Goal: Check status: Check status

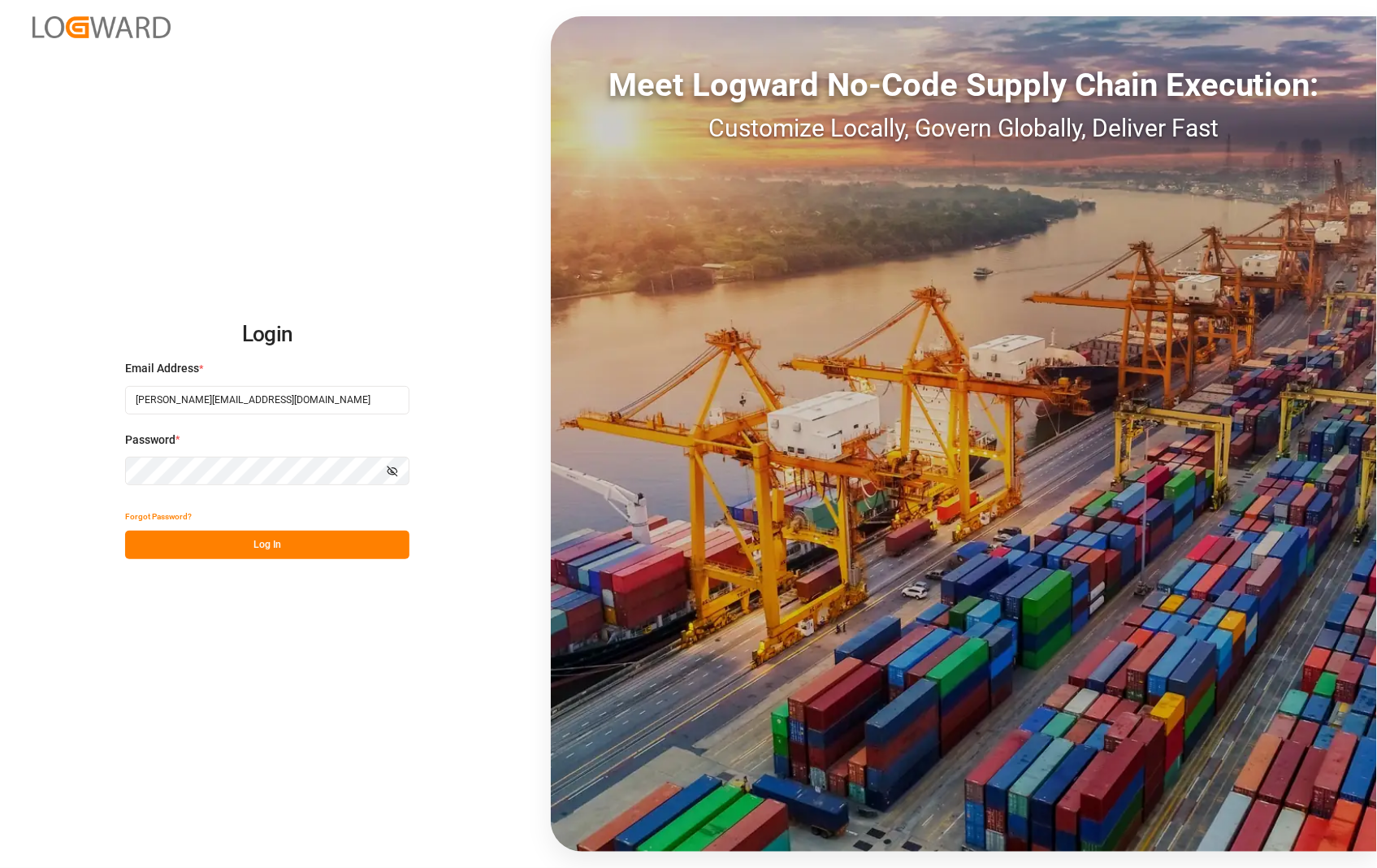
click at [278, 547] on button "Log In" at bounding box center [267, 544] width 284 height 28
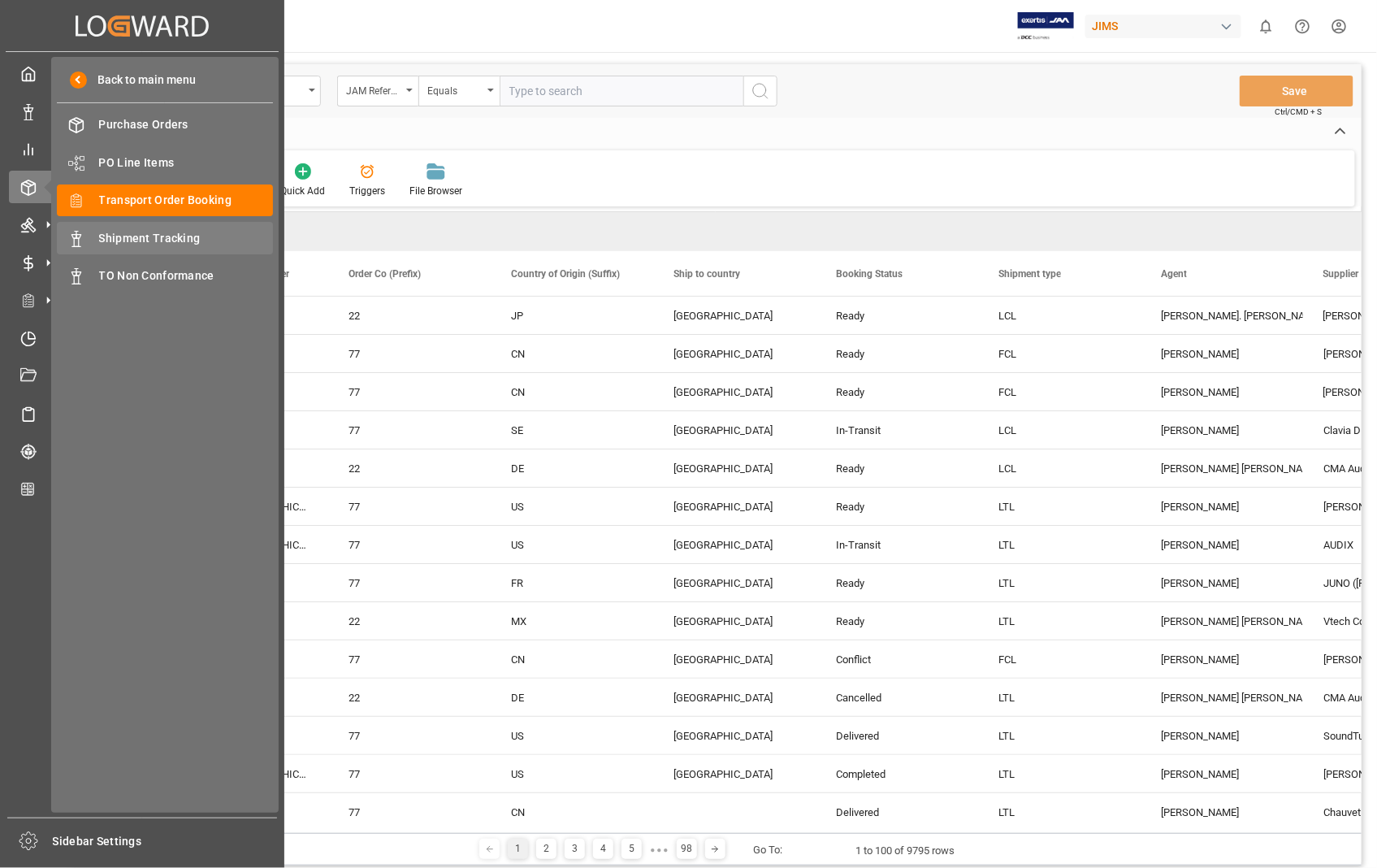
click at [108, 238] on span "Shipment Tracking" at bounding box center [186, 239] width 175 height 17
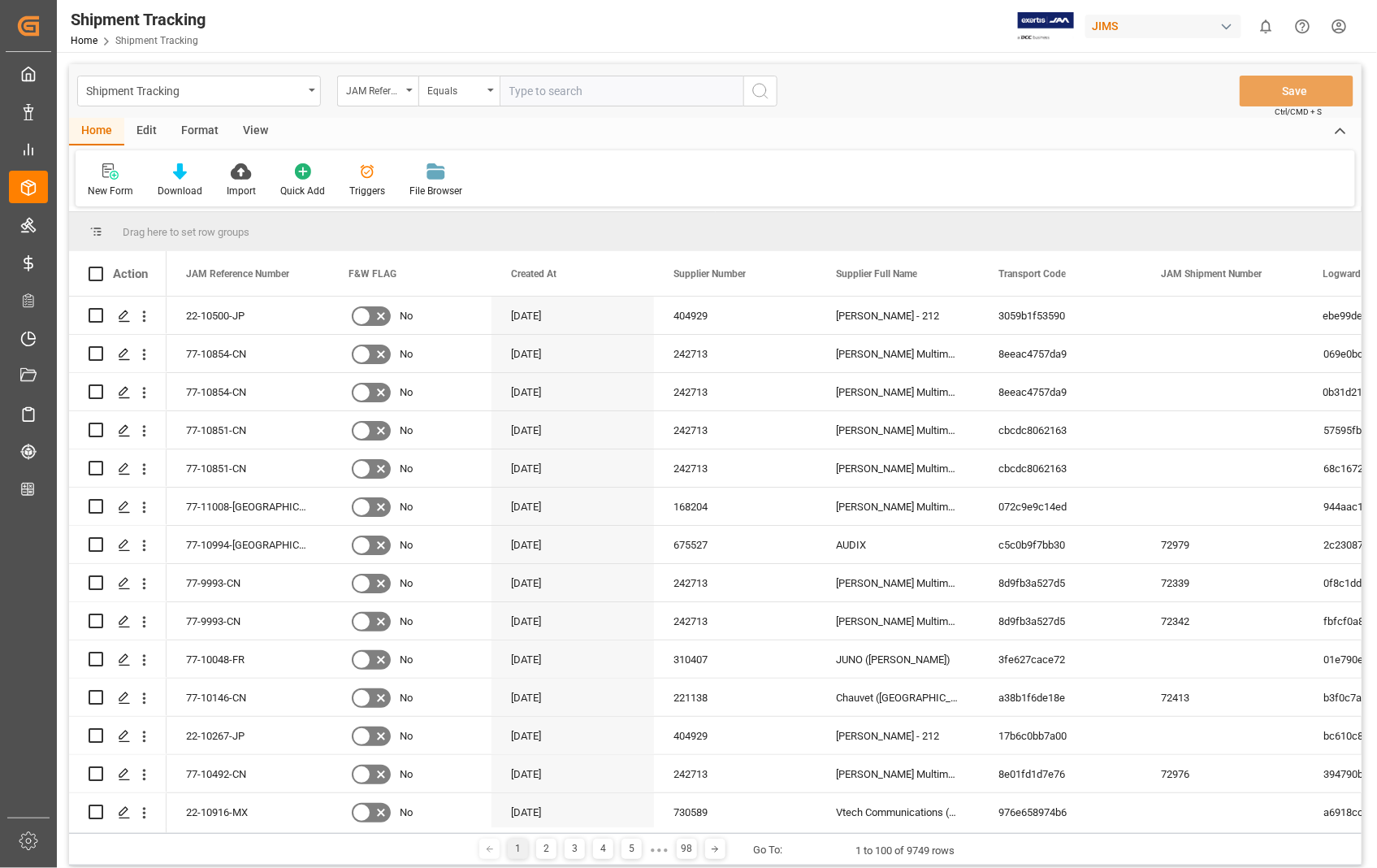
click at [551, 84] on input "text" at bounding box center [622, 91] width 244 height 31
paste input "22-10997-US"
type input "22-10997-US"
click at [761, 97] on icon "search button" at bounding box center [760, 90] width 20 height 20
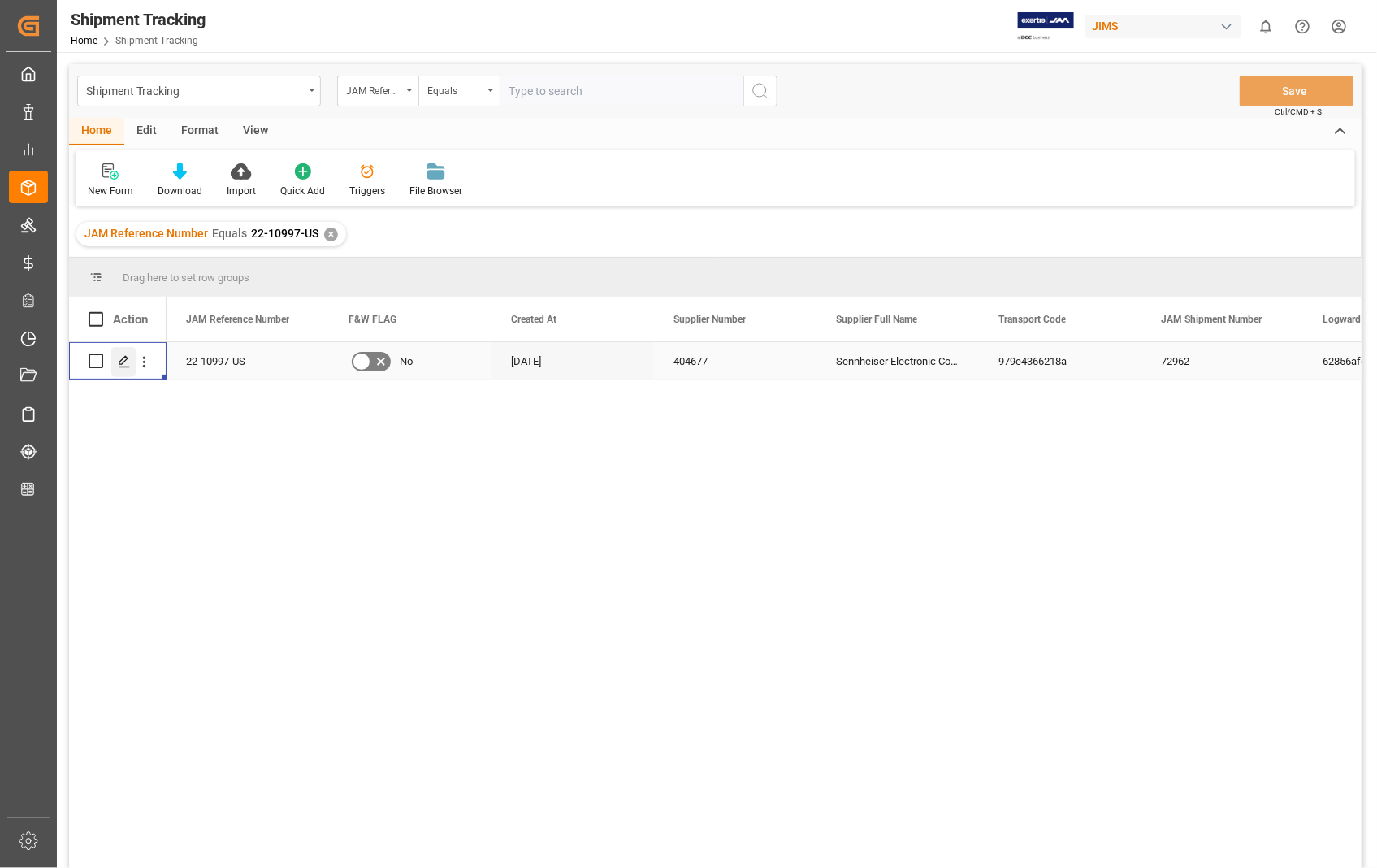
click at [118, 359] on icon "Press SPACE to select this row." at bounding box center [124, 361] width 13 height 13
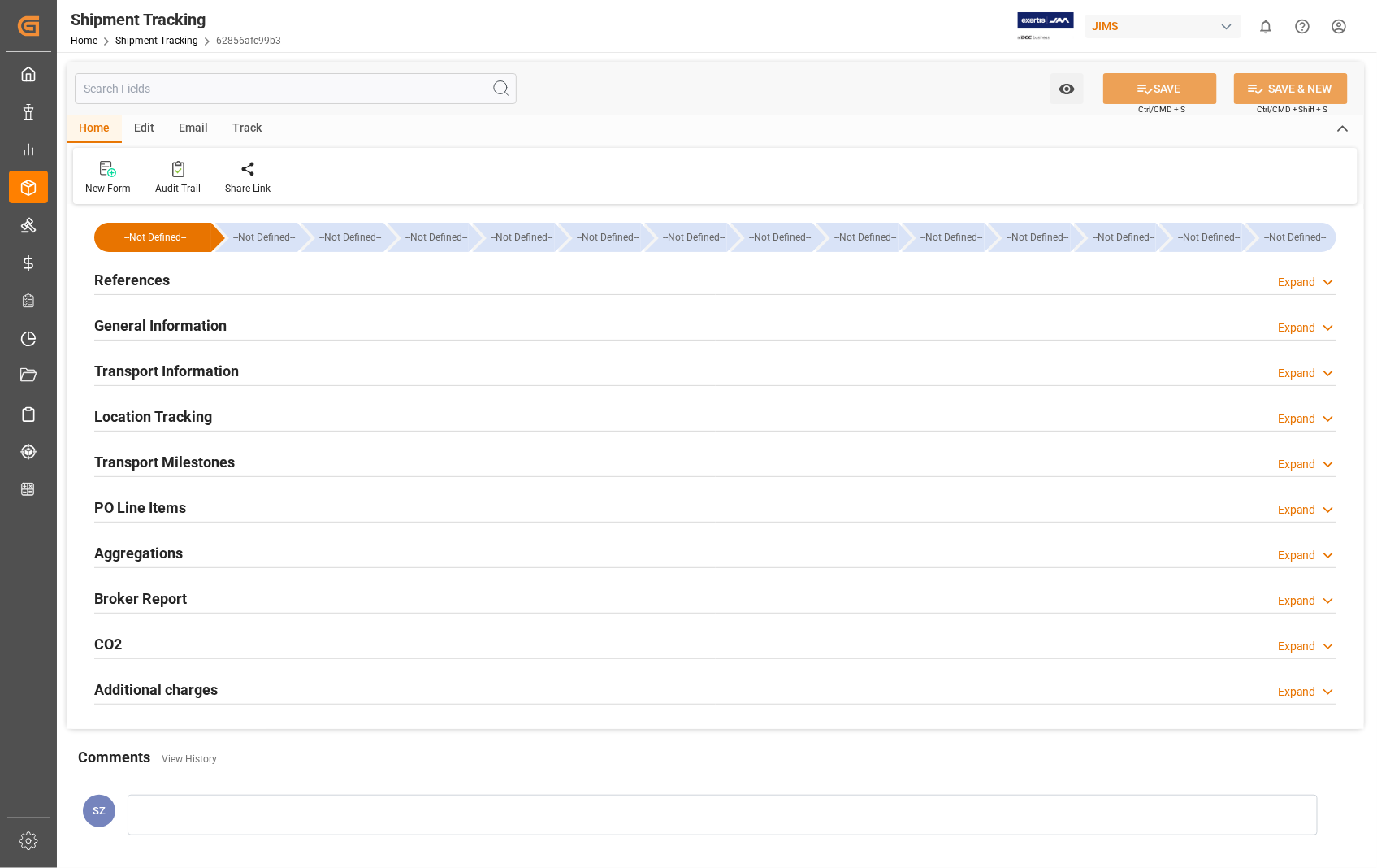
type input "2955.24"
click at [173, 369] on h2 "Transport Information" at bounding box center [167, 371] width 145 height 22
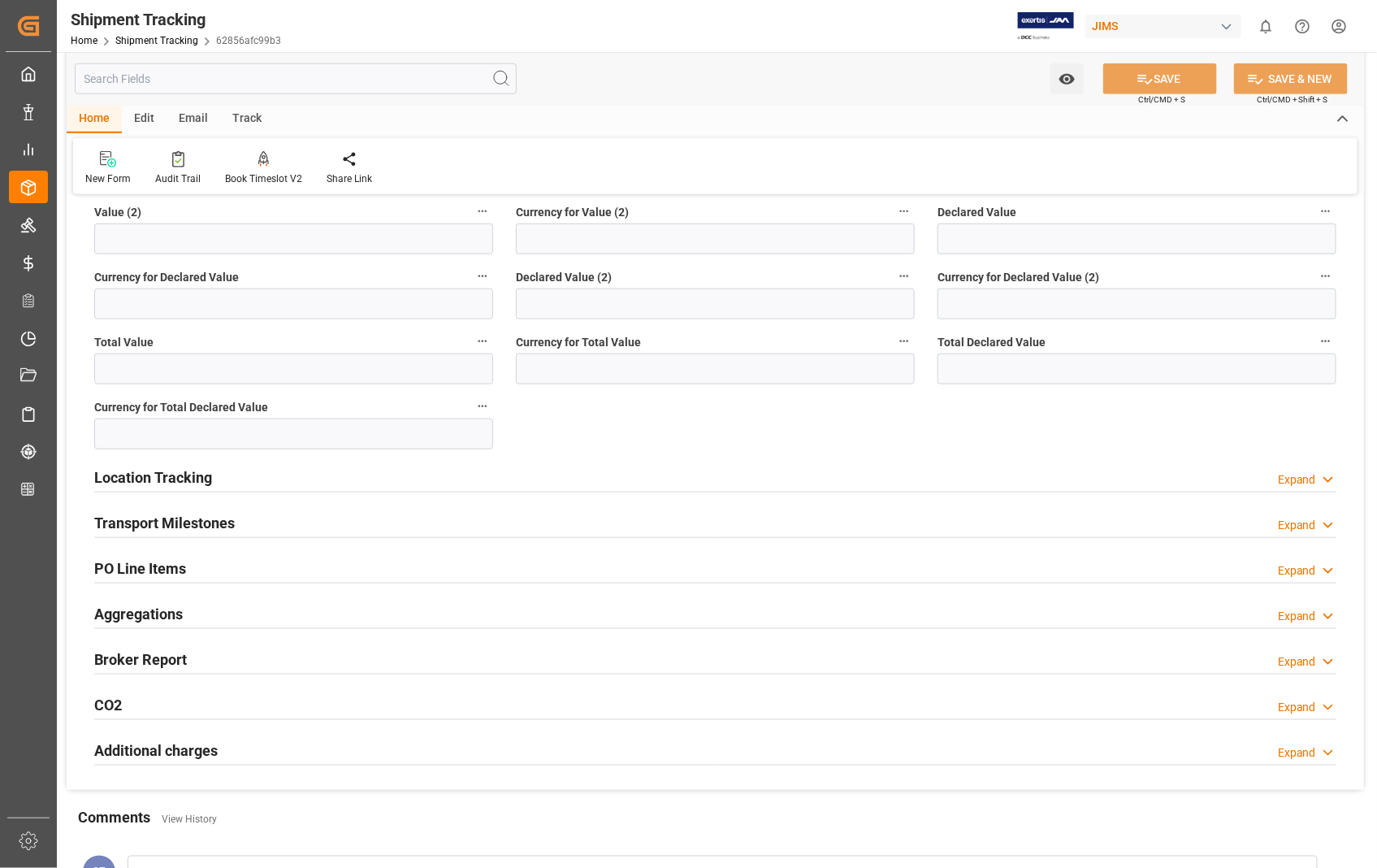
scroll to position [501, 0]
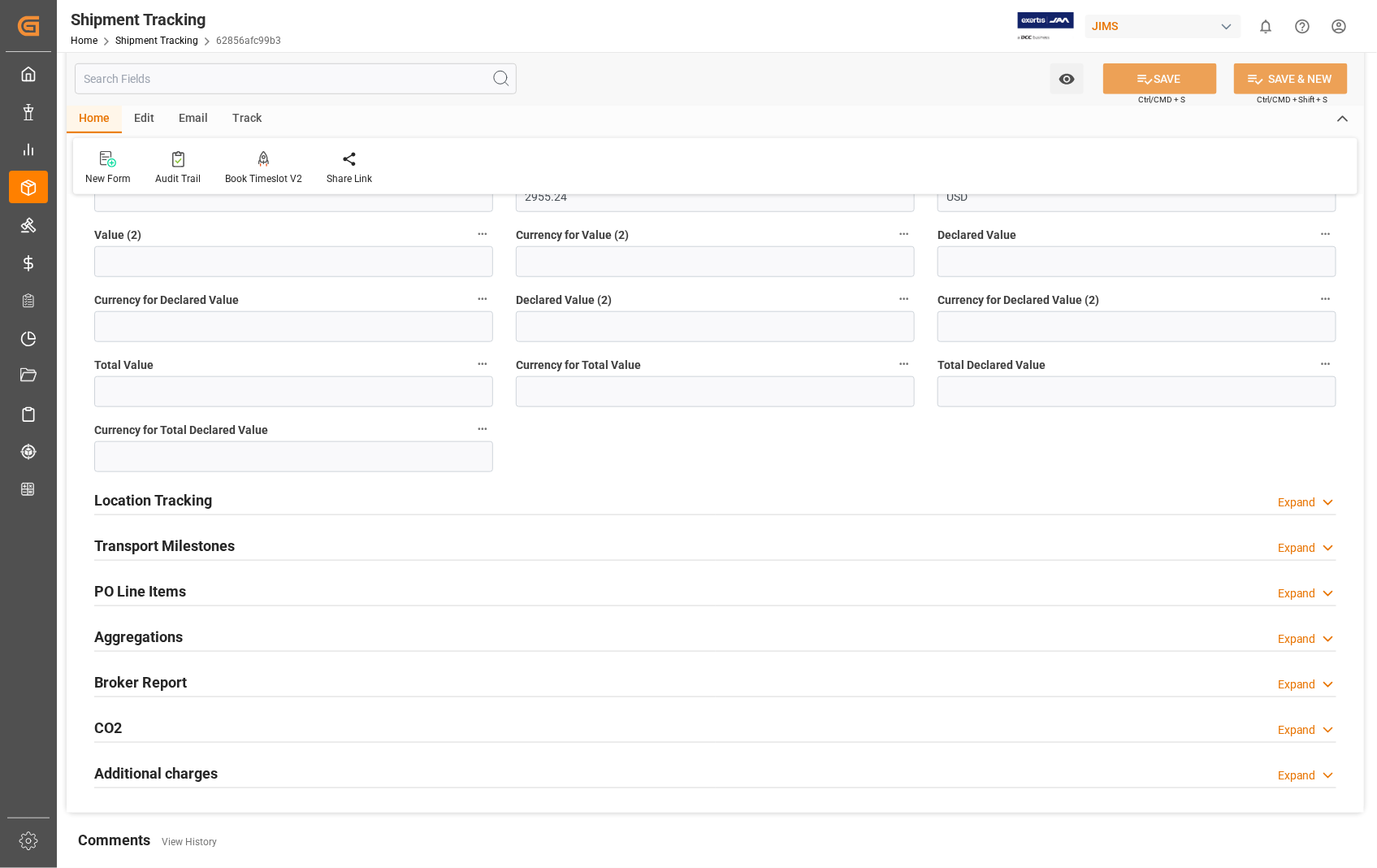
click at [191, 549] on h2 "Transport Milestones" at bounding box center [165, 546] width 141 height 22
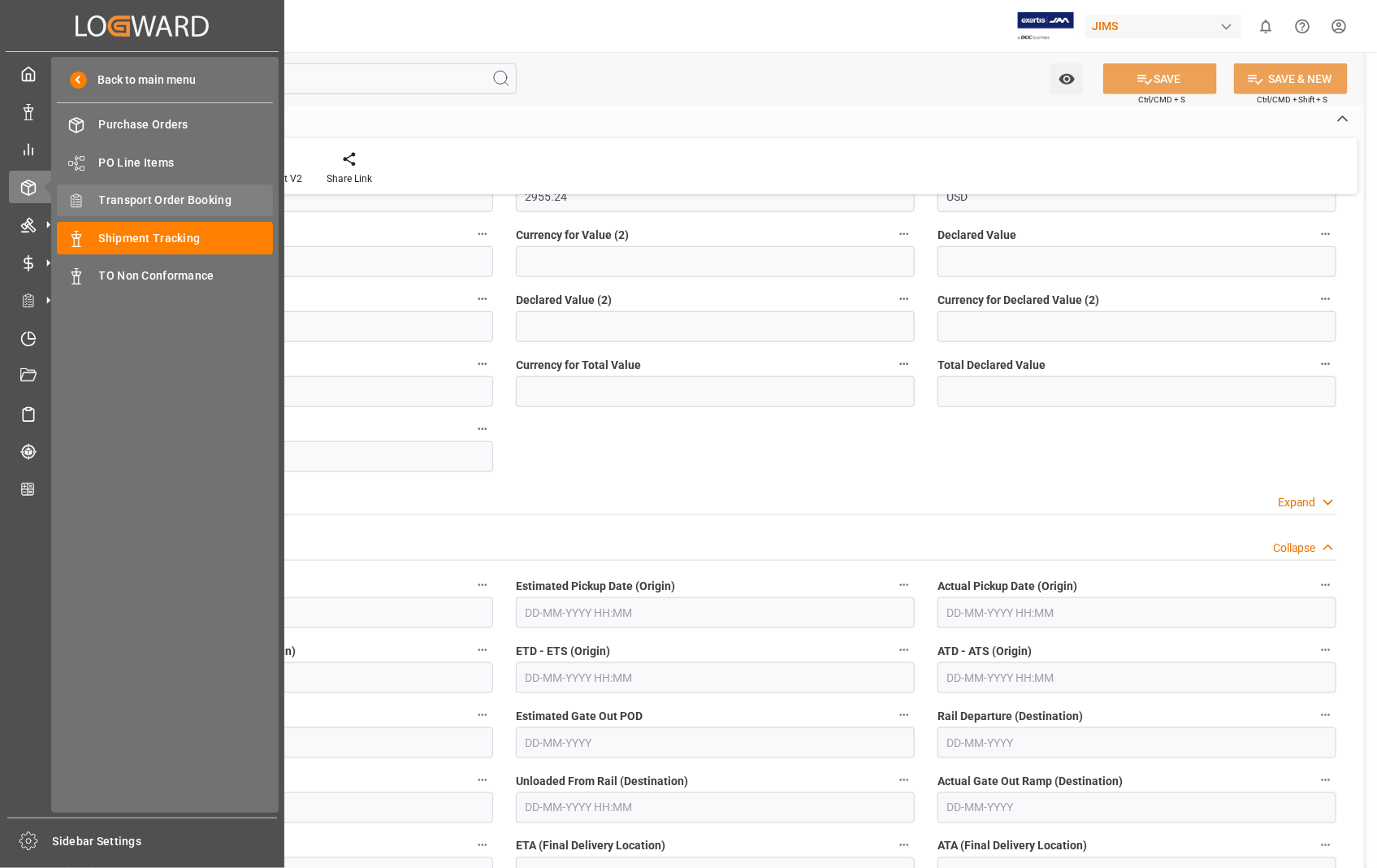
click at [194, 197] on span "Transport Order Booking" at bounding box center [186, 200] width 175 height 17
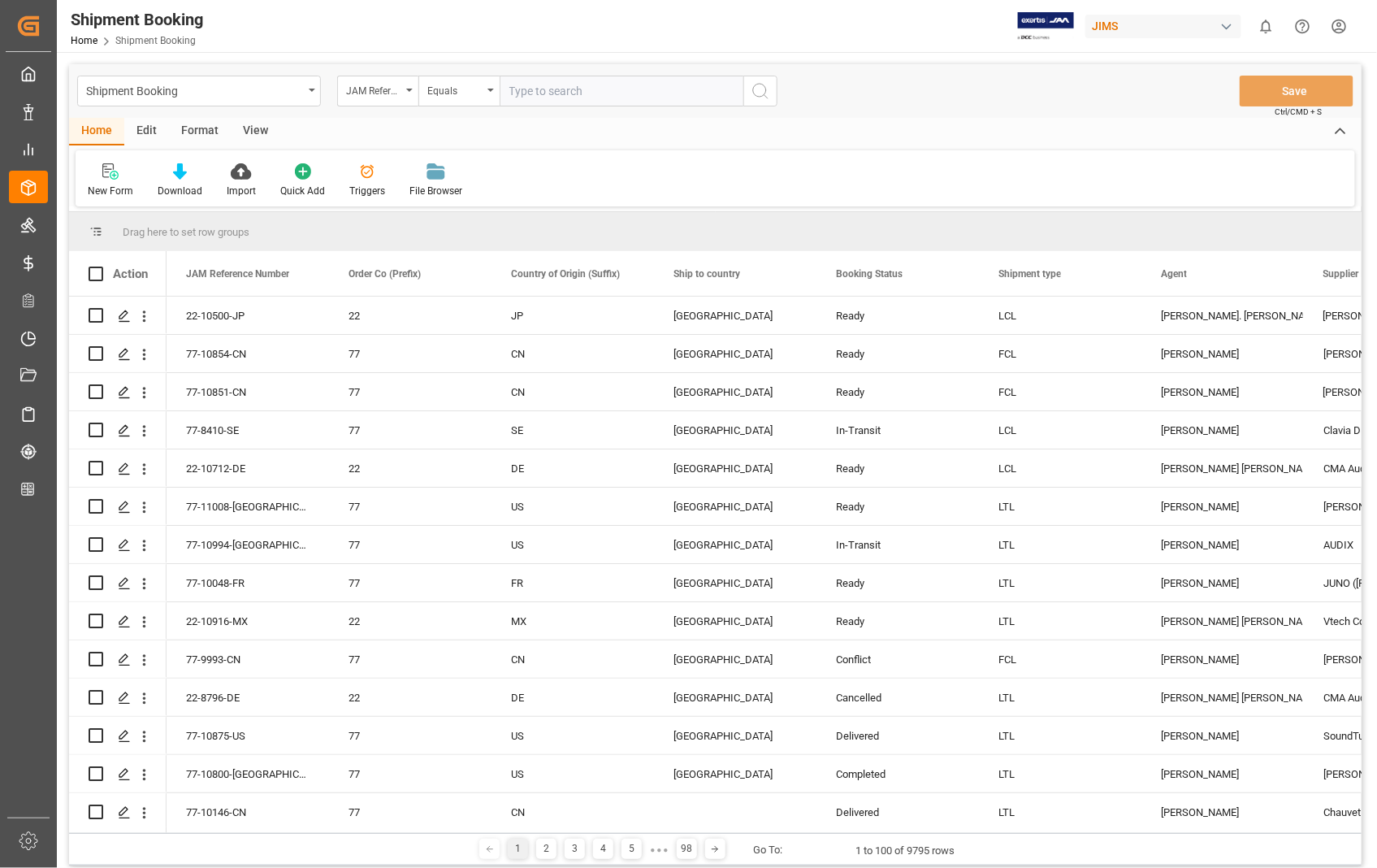
click at [599, 84] on input "text" at bounding box center [622, 91] width 244 height 31
type input "22-10997-US"
click at [770, 90] on button "search button" at bounding box center [761, 91] width 34 height 31
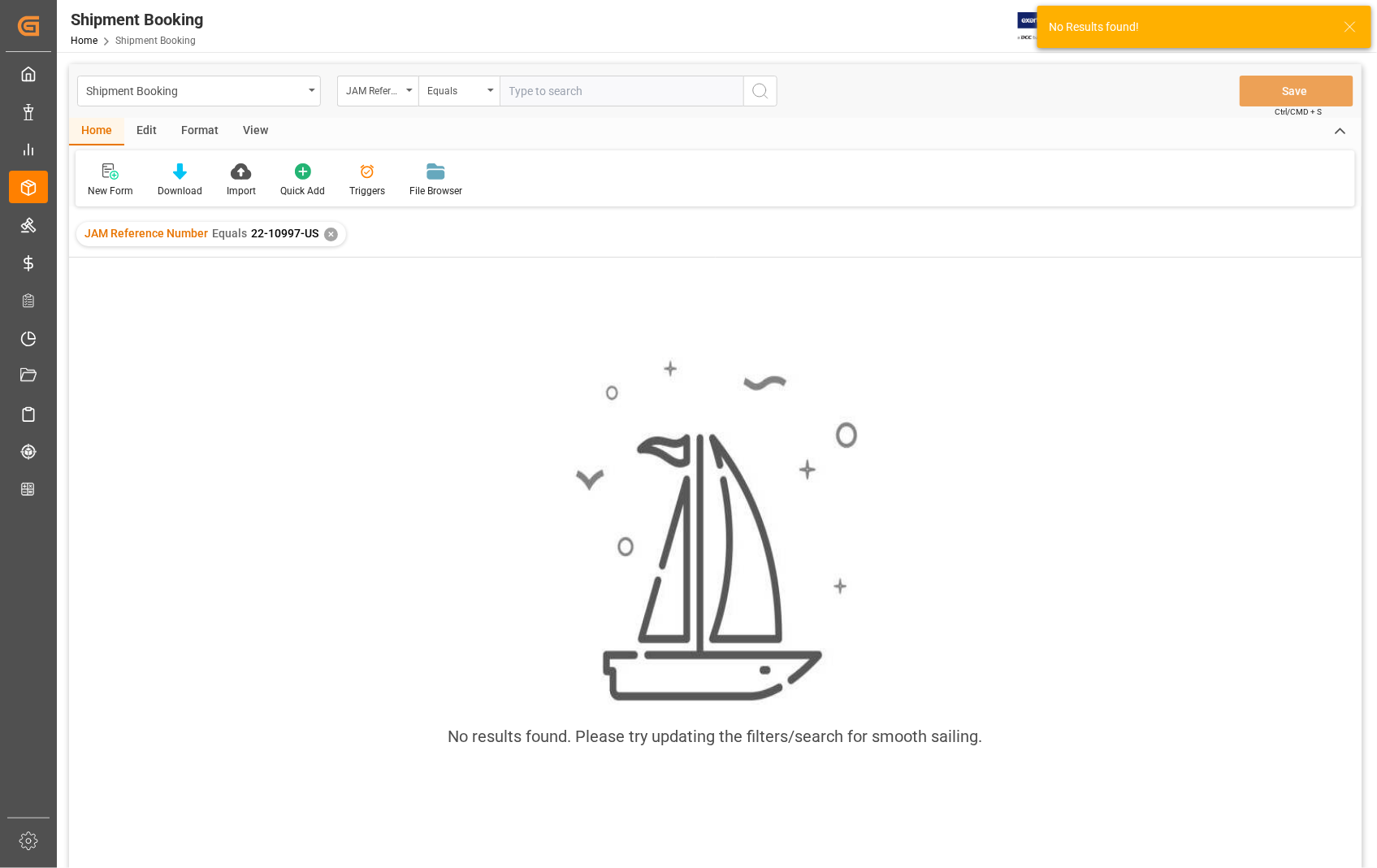
click at [605, 100] on input "text" at bounding box center [622, 91] width 244 height 31
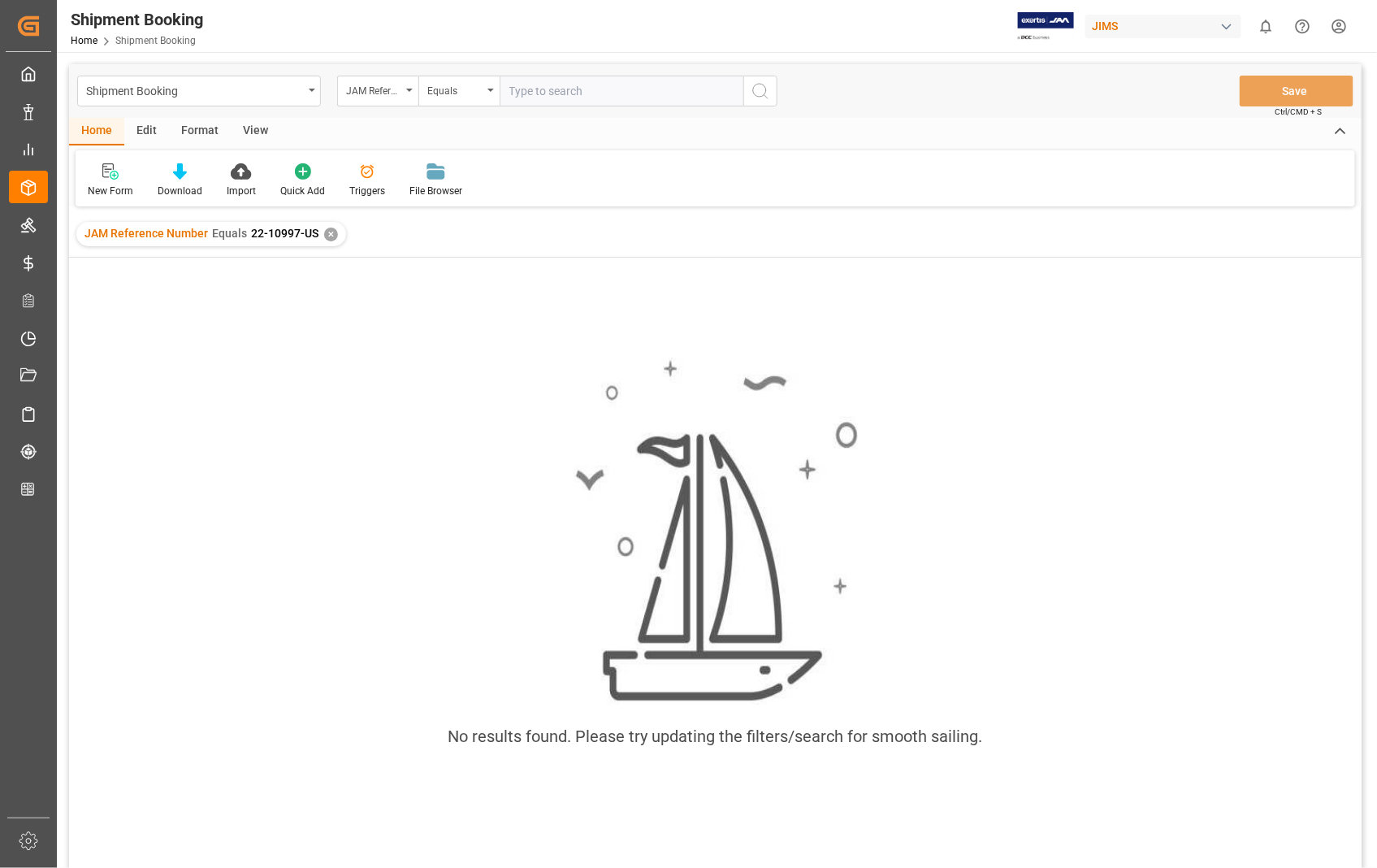
paste input "22-10997-US"
type input "22-10997-US"
click at [761, 100] on icon "search button" at bounding box center [760, 90] width 20 height 20
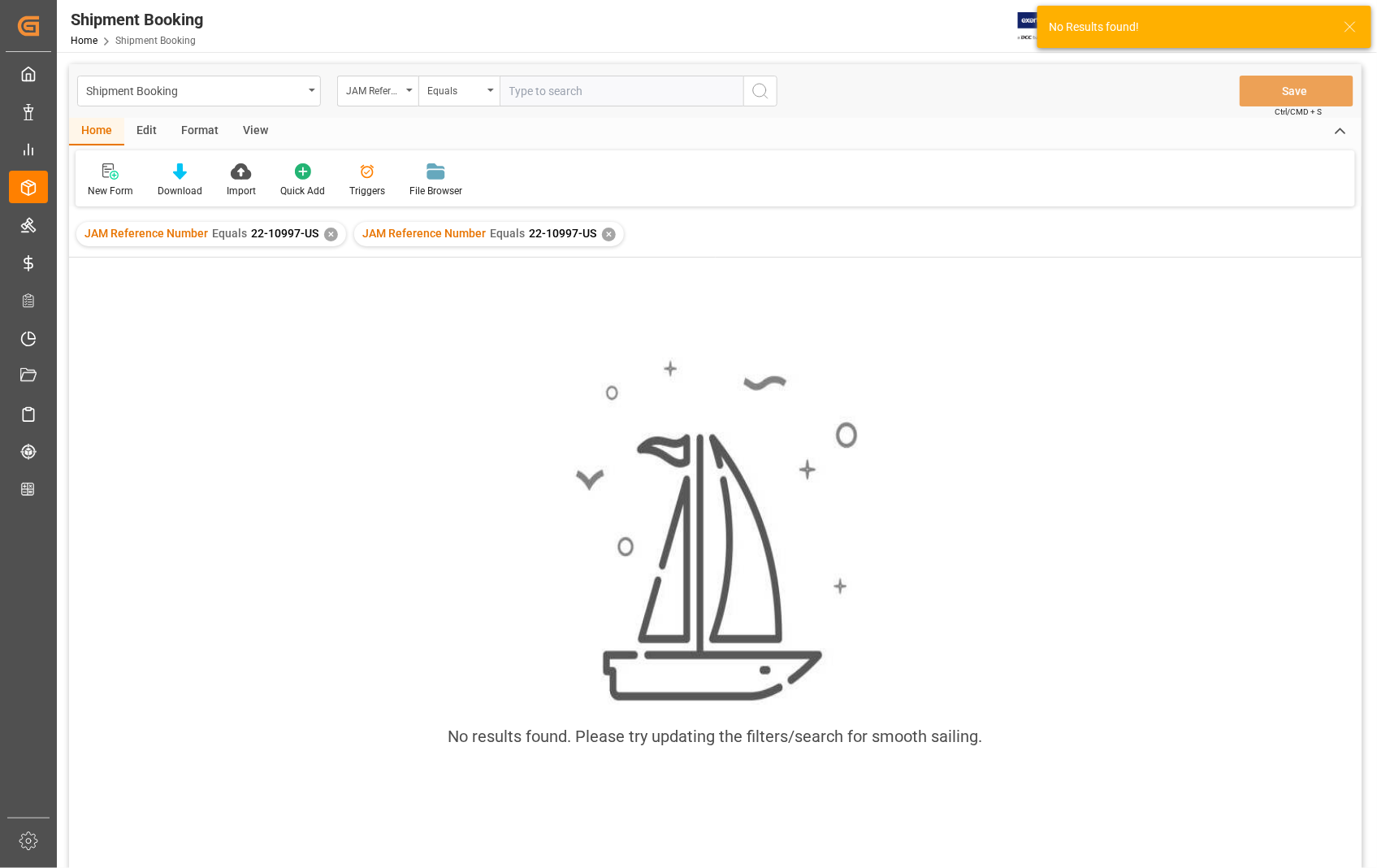
click at [333, 232] on div "✕" at bounding box center [331, 234] width 14 height 14
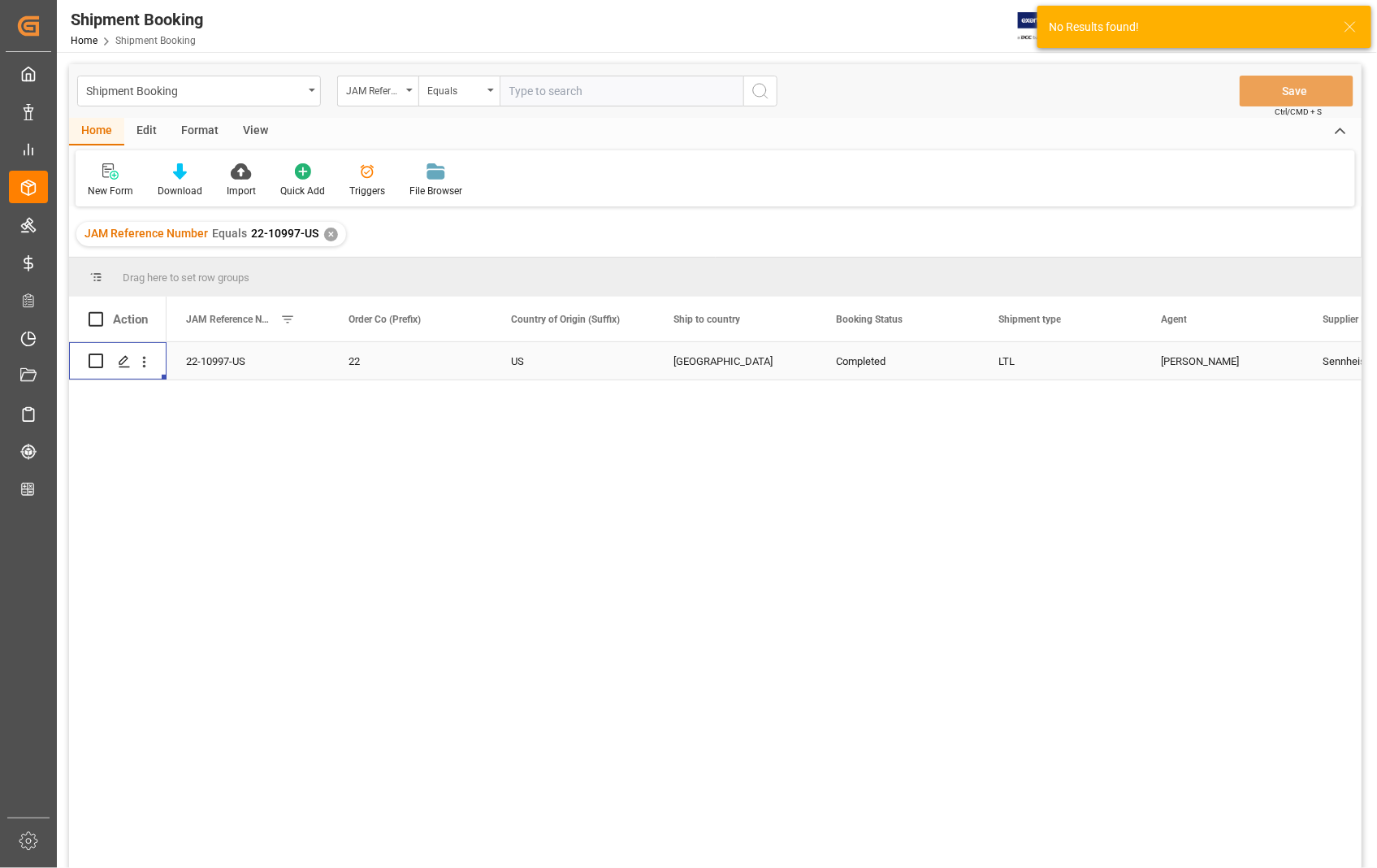
click at [119, 367] on icon "Press SPACE to select this row." at bounding box center [124, 361] width 13 height 13
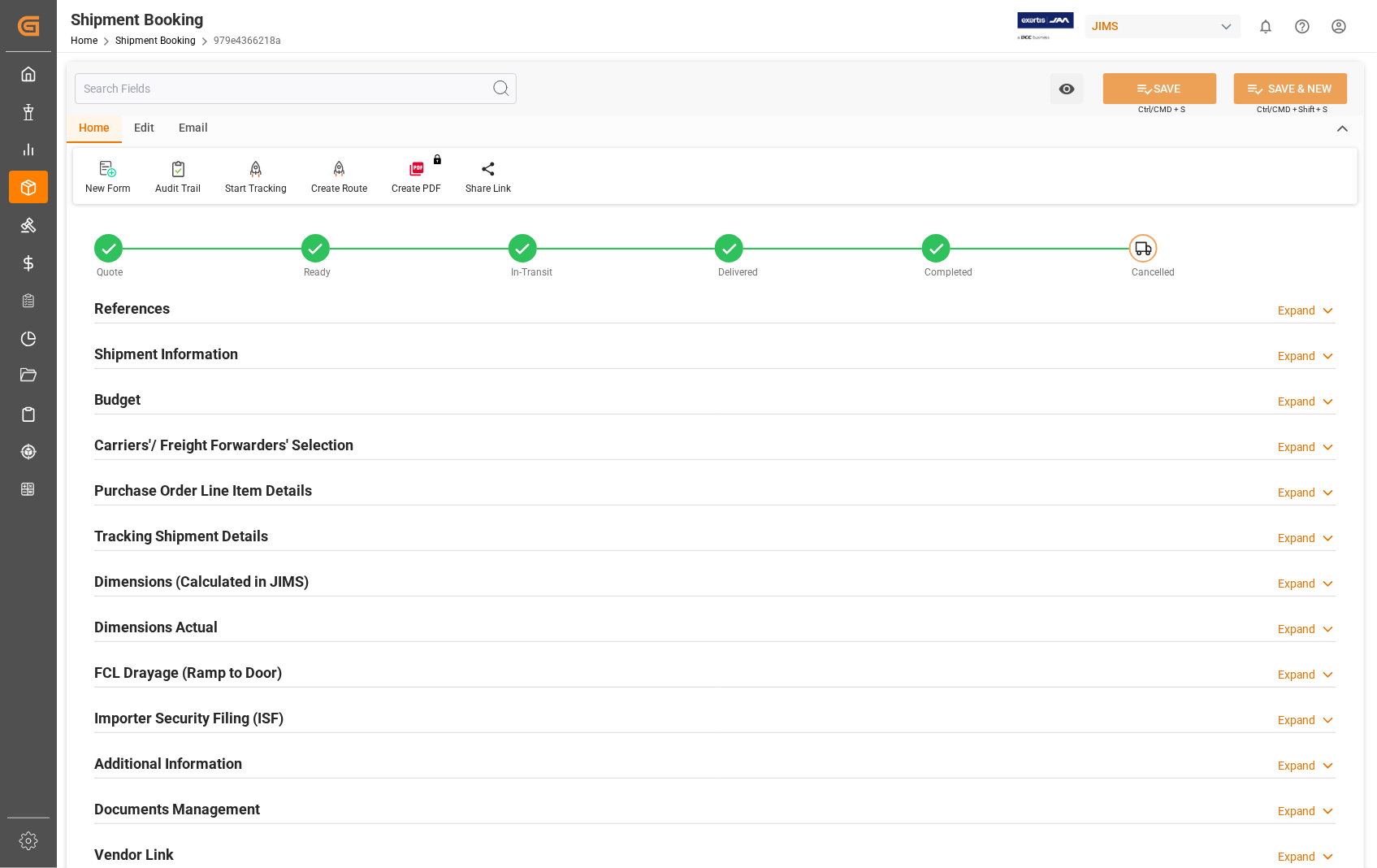
click at [117, 314] on h2 "References" at bounding box center [132, 309] width 76 height 22
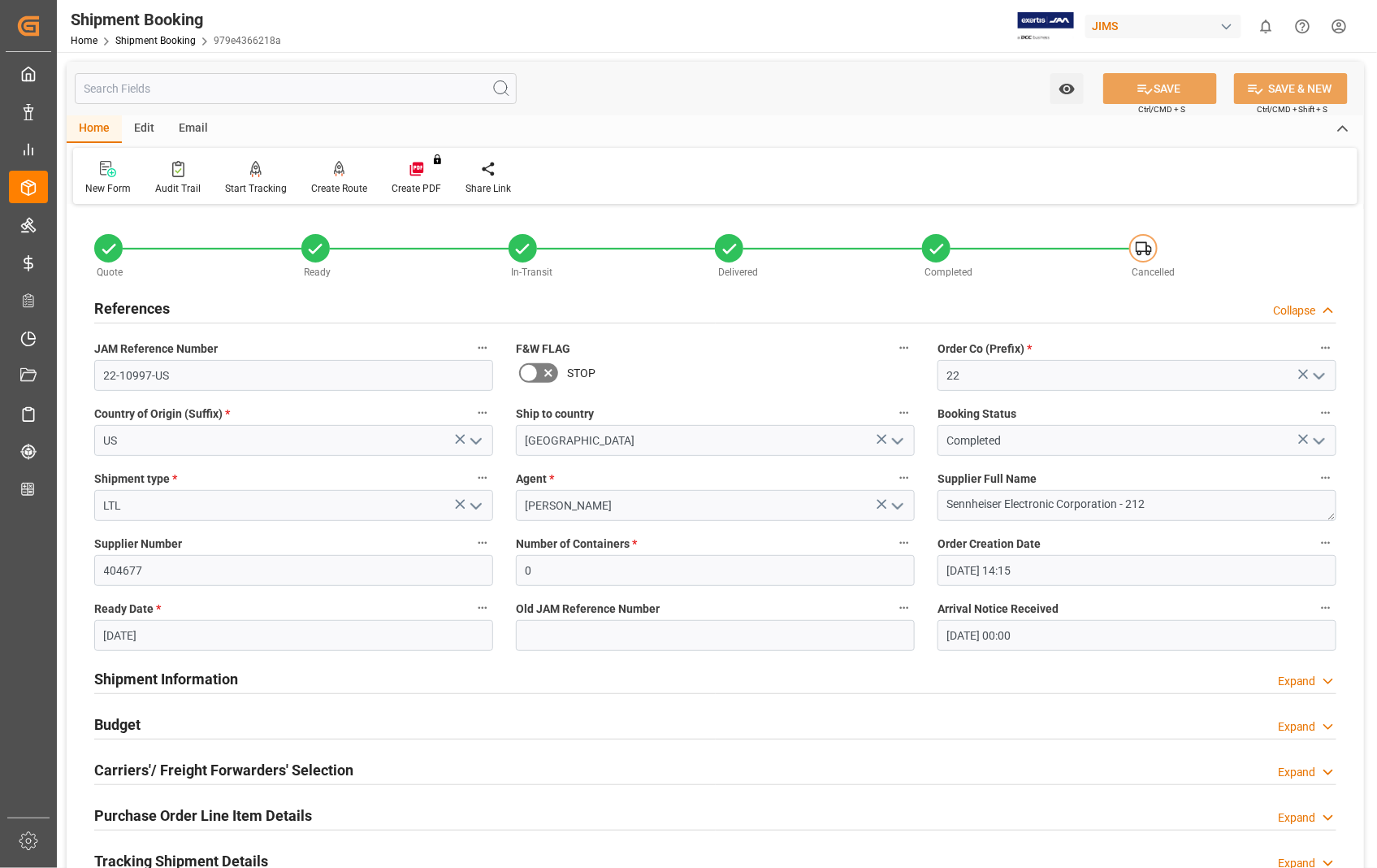
click at [117, 314] on h2 "References" at bounding box center [132, 309] width 76 height 22
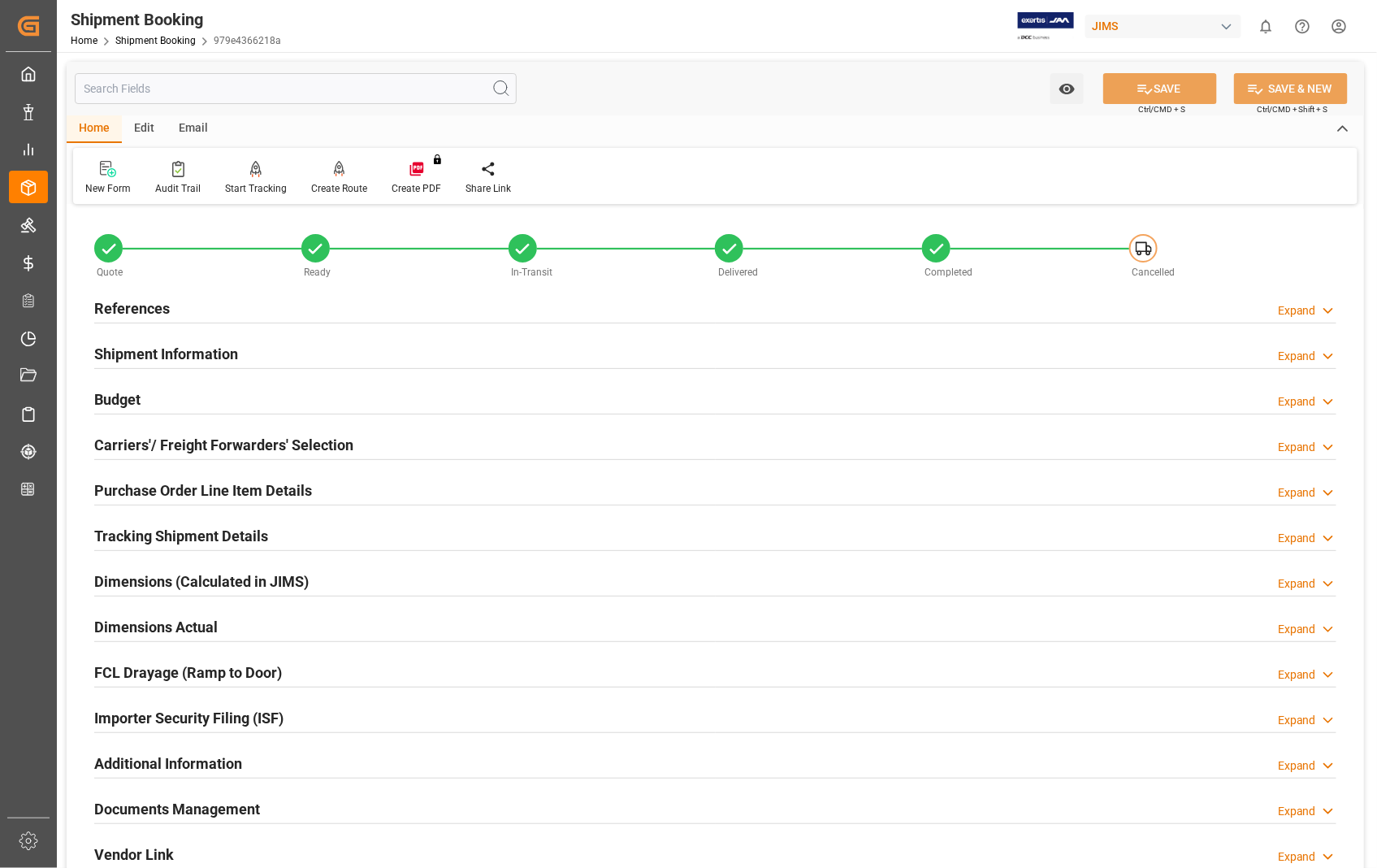
click at [188, 620] on h2 "Dimensions Actual" at bounding box center [156, 627] width 124 height 22
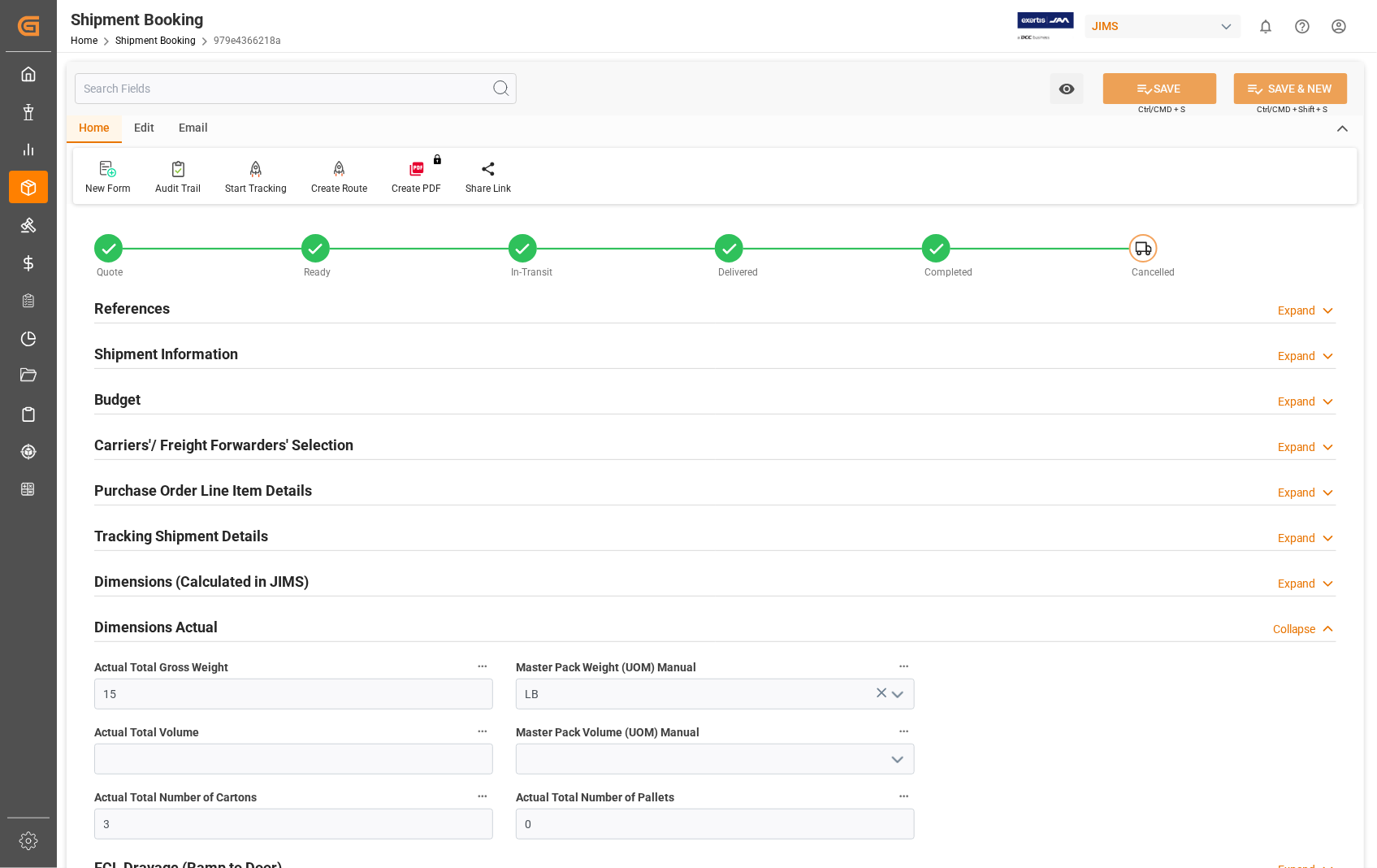
click at [188, 627] on h2 "Dimensions Actual" at bounding box center [156, 627] width 124 height 22
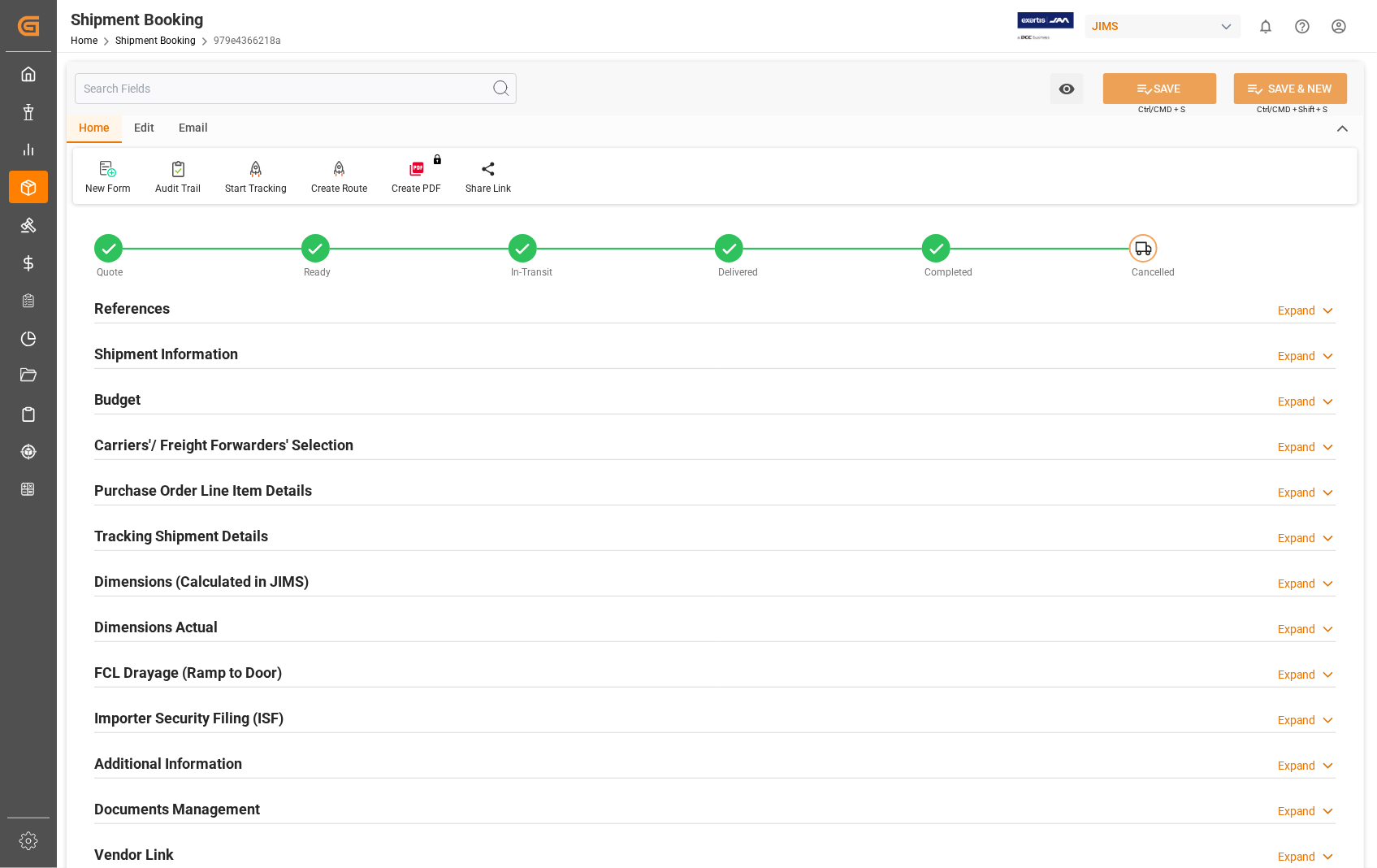
click at [214, 813] on h2 "Documents Management" at bounding box center [177, 809] width 165 height 22
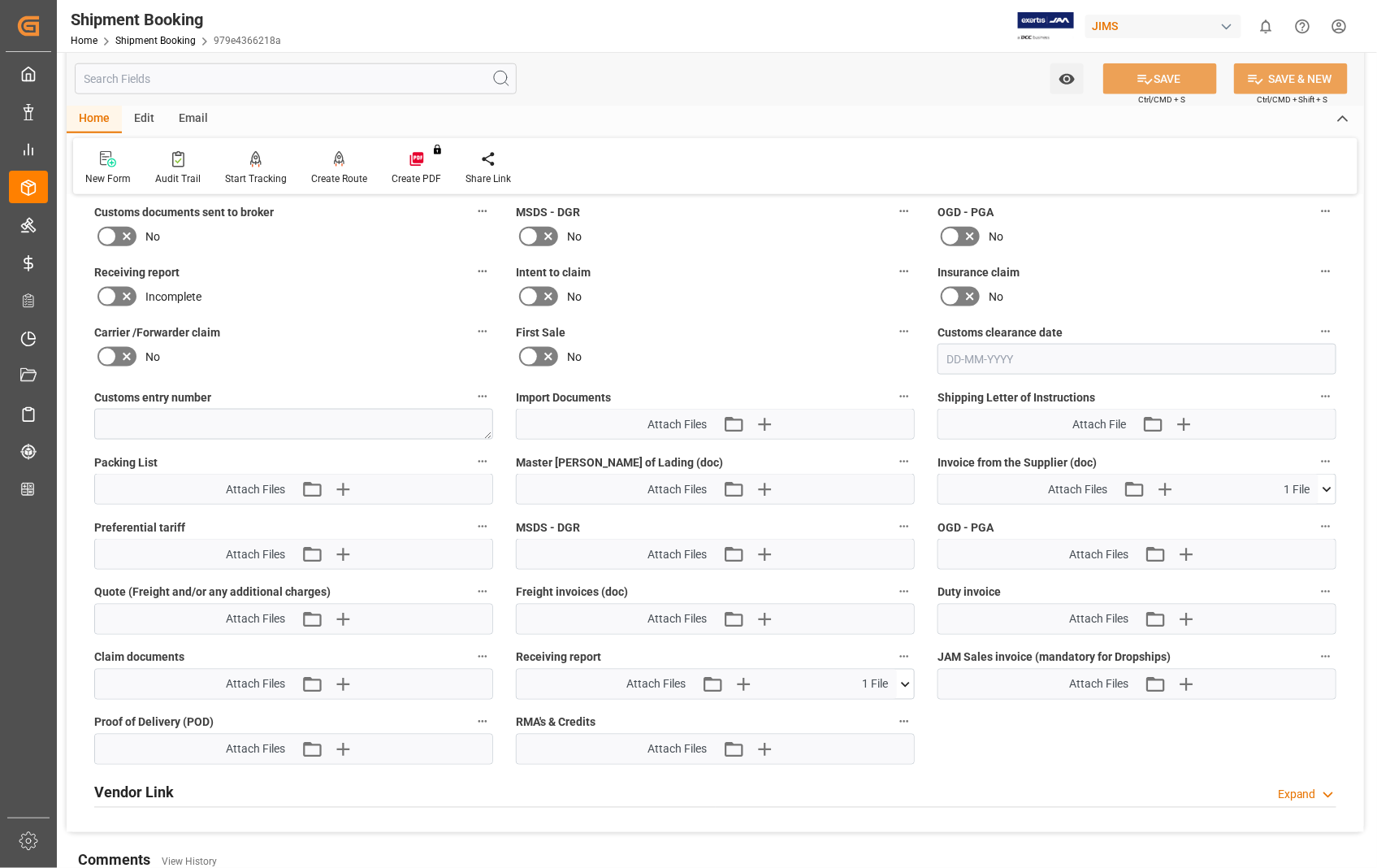
scroll to position [721, 0]
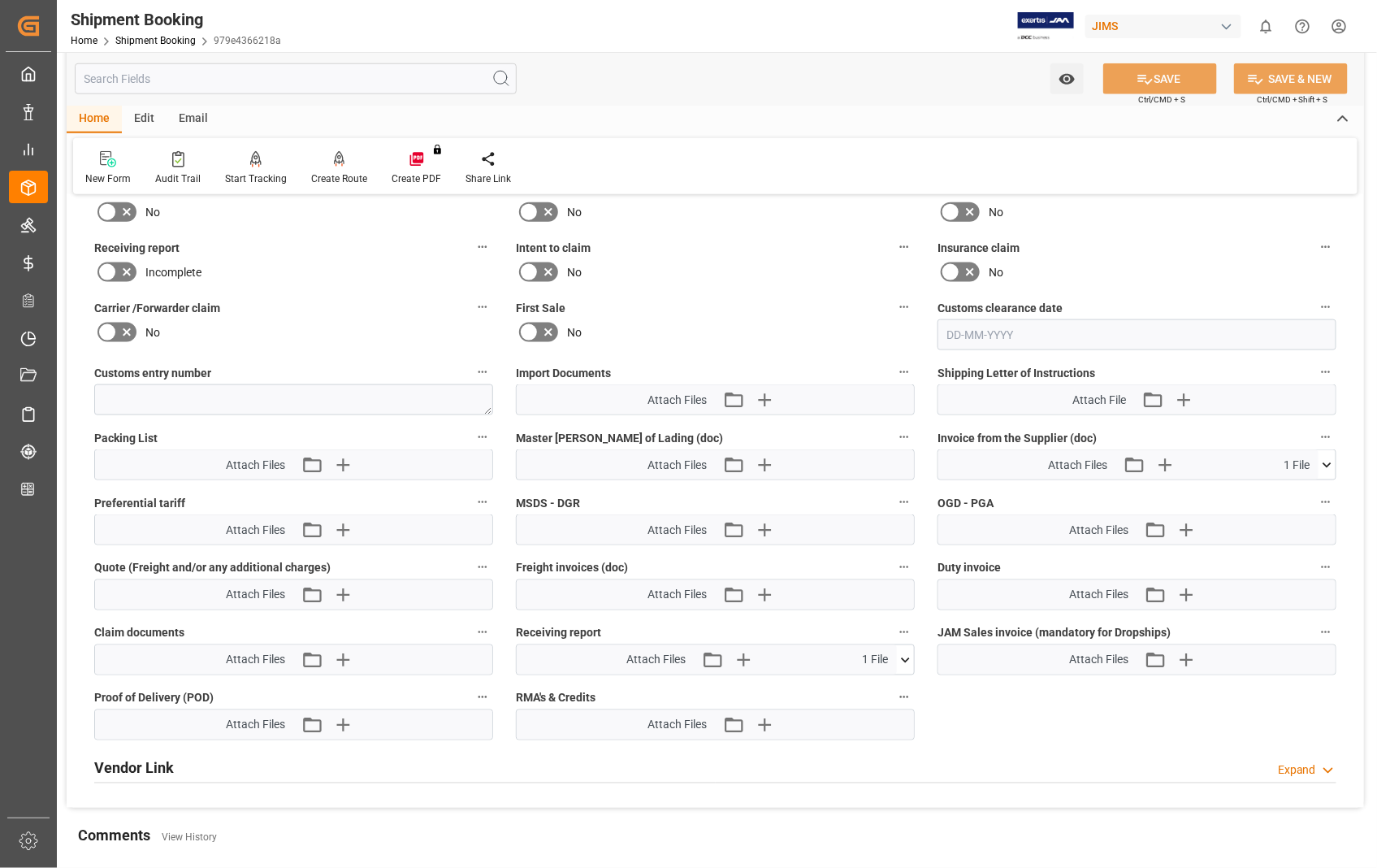
click at [1331, 460] on icon at bounding box center [1327, 465] width 17 height 17
click at [1320, 489] on icon at bounding box center [1318, 495] width 17 height 17
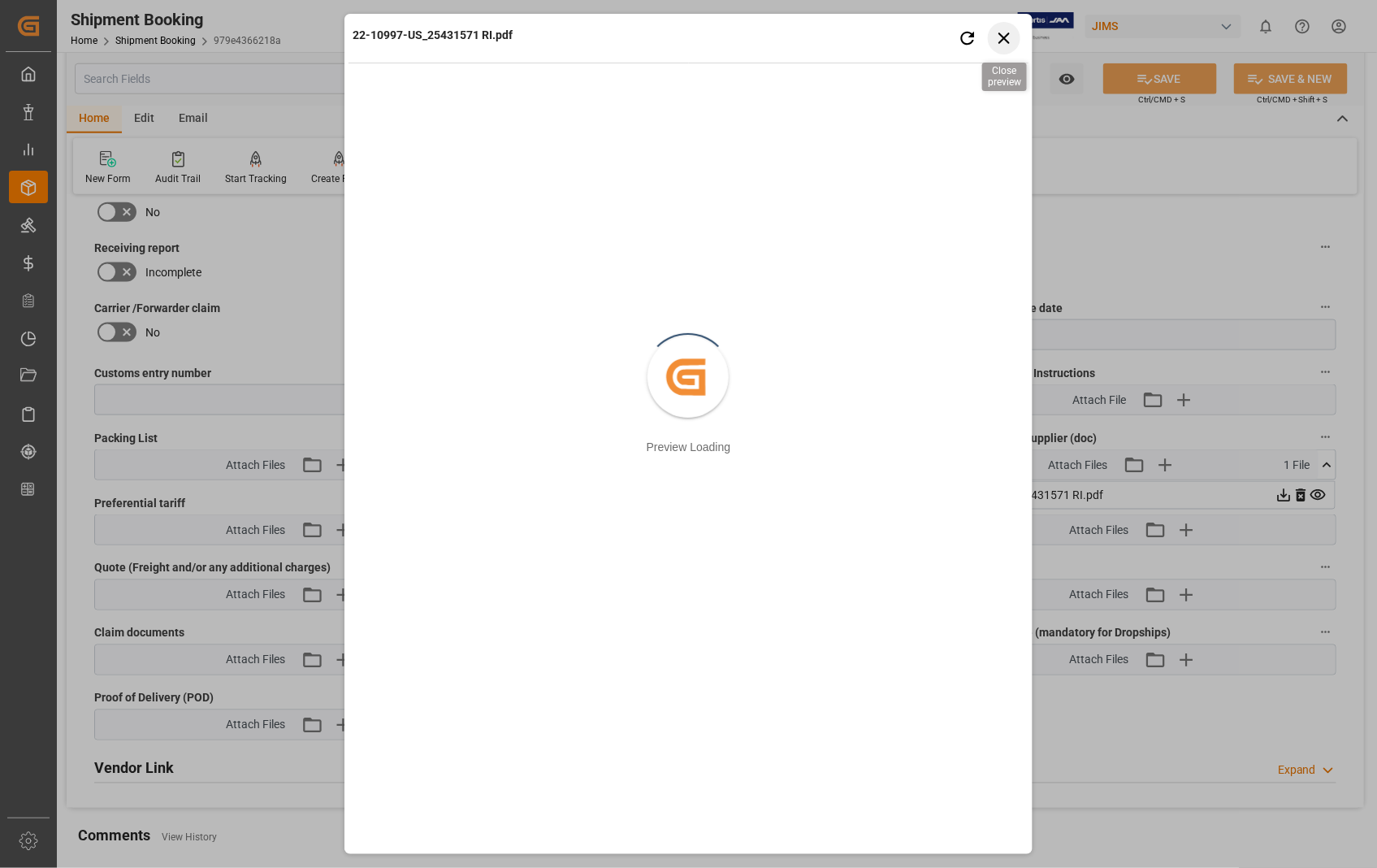
click at [1007, 39] on icon "button" at bounding box center [1004, 38] width 11 height 11
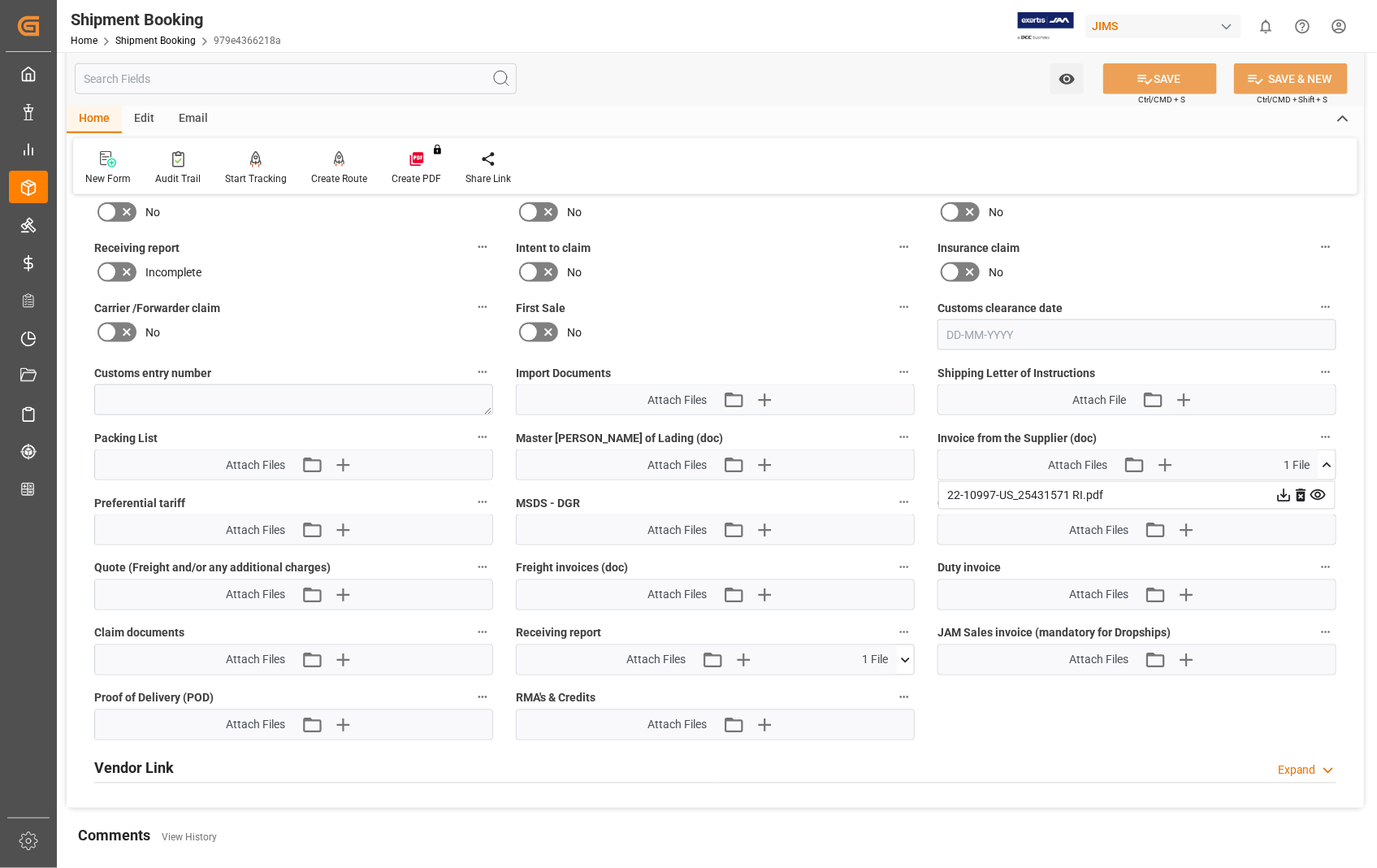
click at [1315, 493] on icon at bounding box center [1318, 495] width 17 height 17
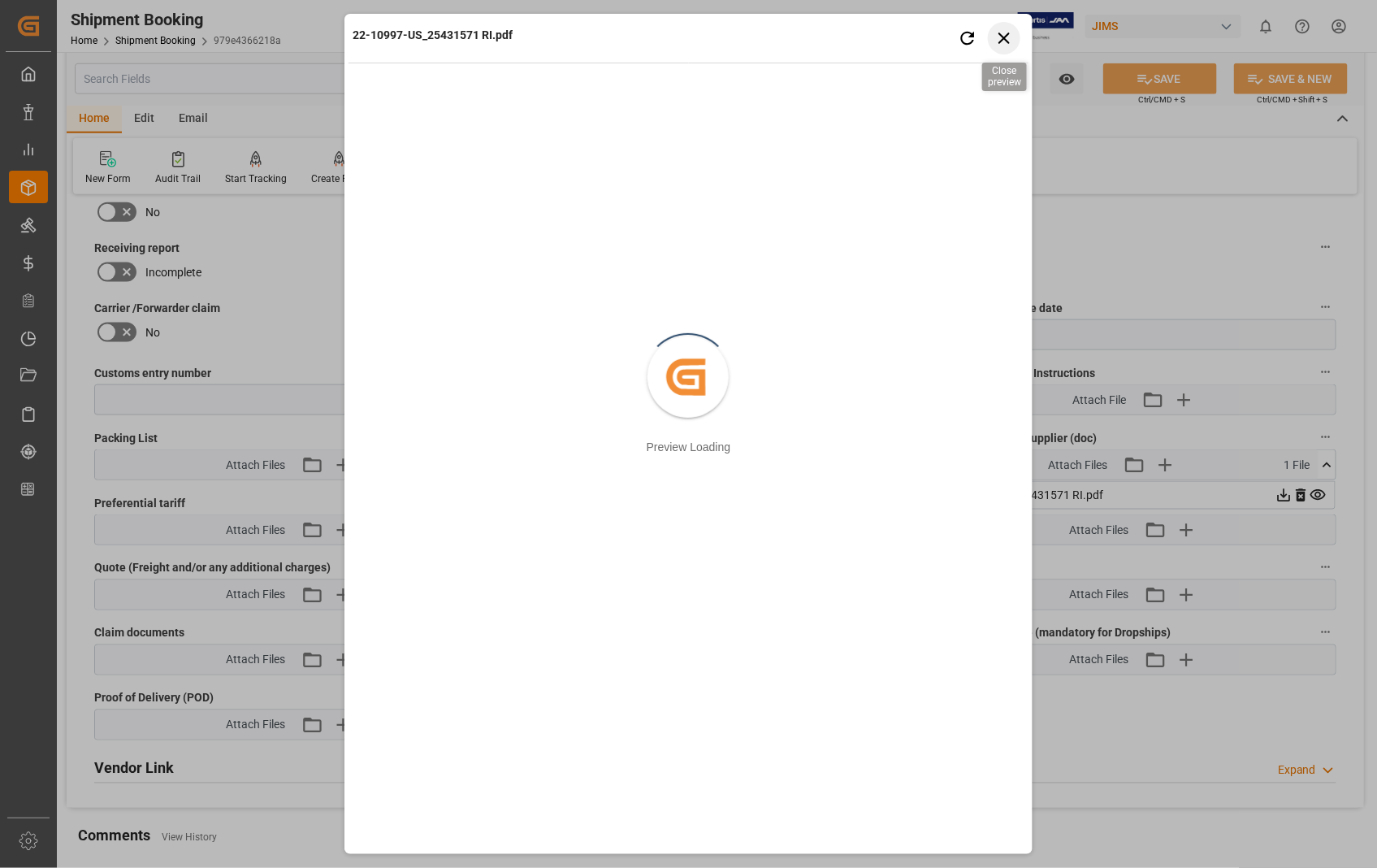
click at [1001, 43] on icon "button" at bounding box center [1004, 38] width 20 height 20
